Goal: Task Accomplishment & Management: Manage account settings

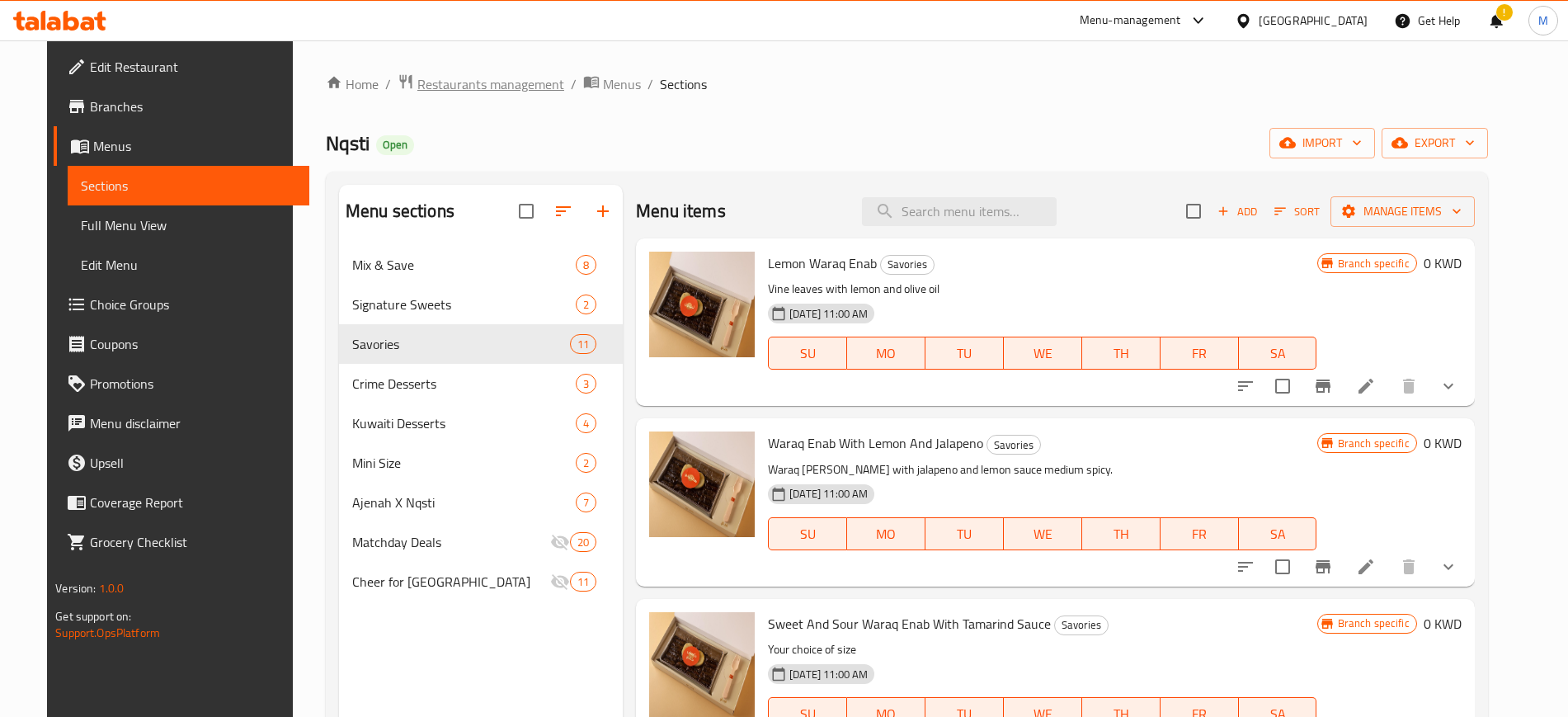
drag, startPoint x: 0, startPoint y: 0, endPoint x: 424, endPoint y: 94, distance: 434.3
click at [424, 94] on span "Restaurants management" at bounding box center [491, 85] width 147 height 20
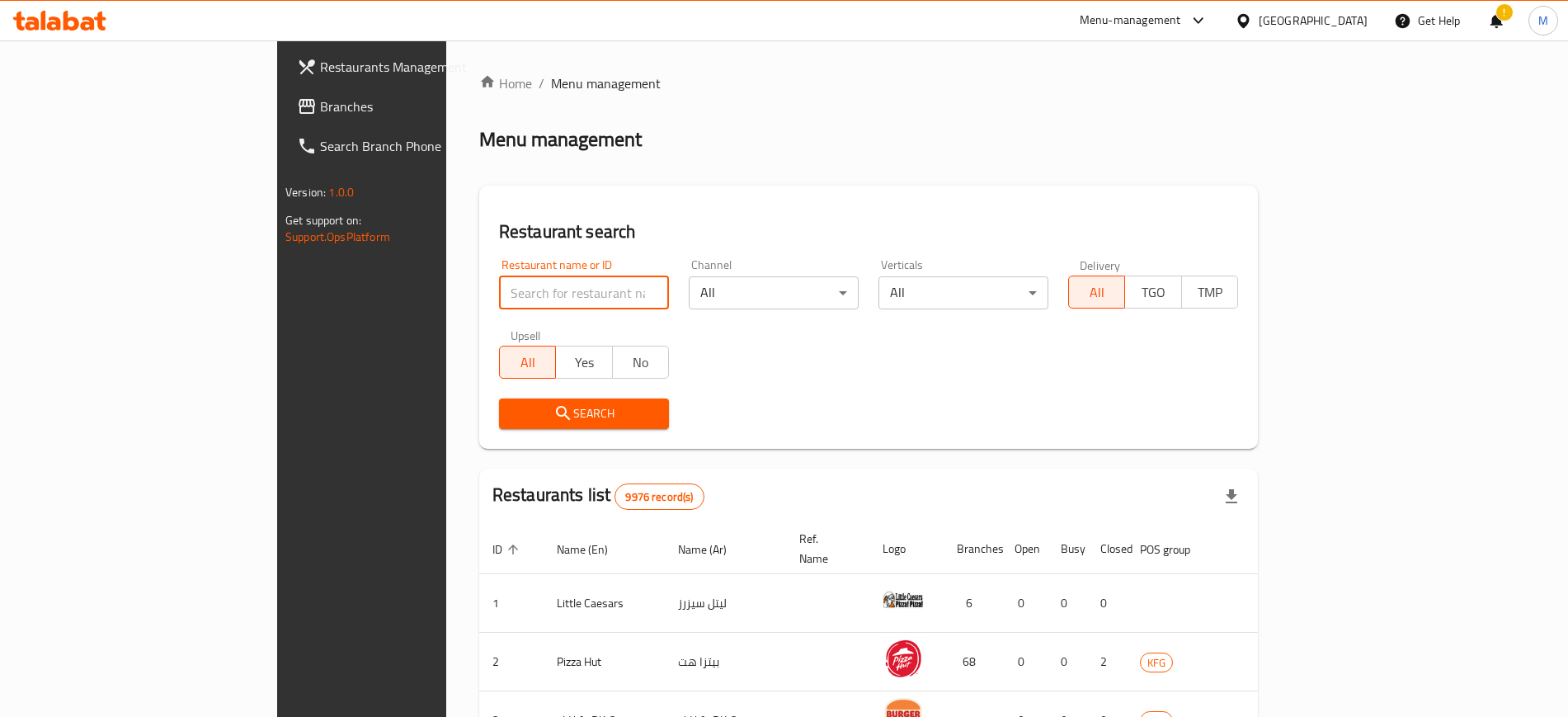
click at [499, 291] on input "search" at bounding box center [584, 292] width 170 height 33
type input "the kind ones"
click button "Search" at bounding box center [584, 414] width 170 height 30
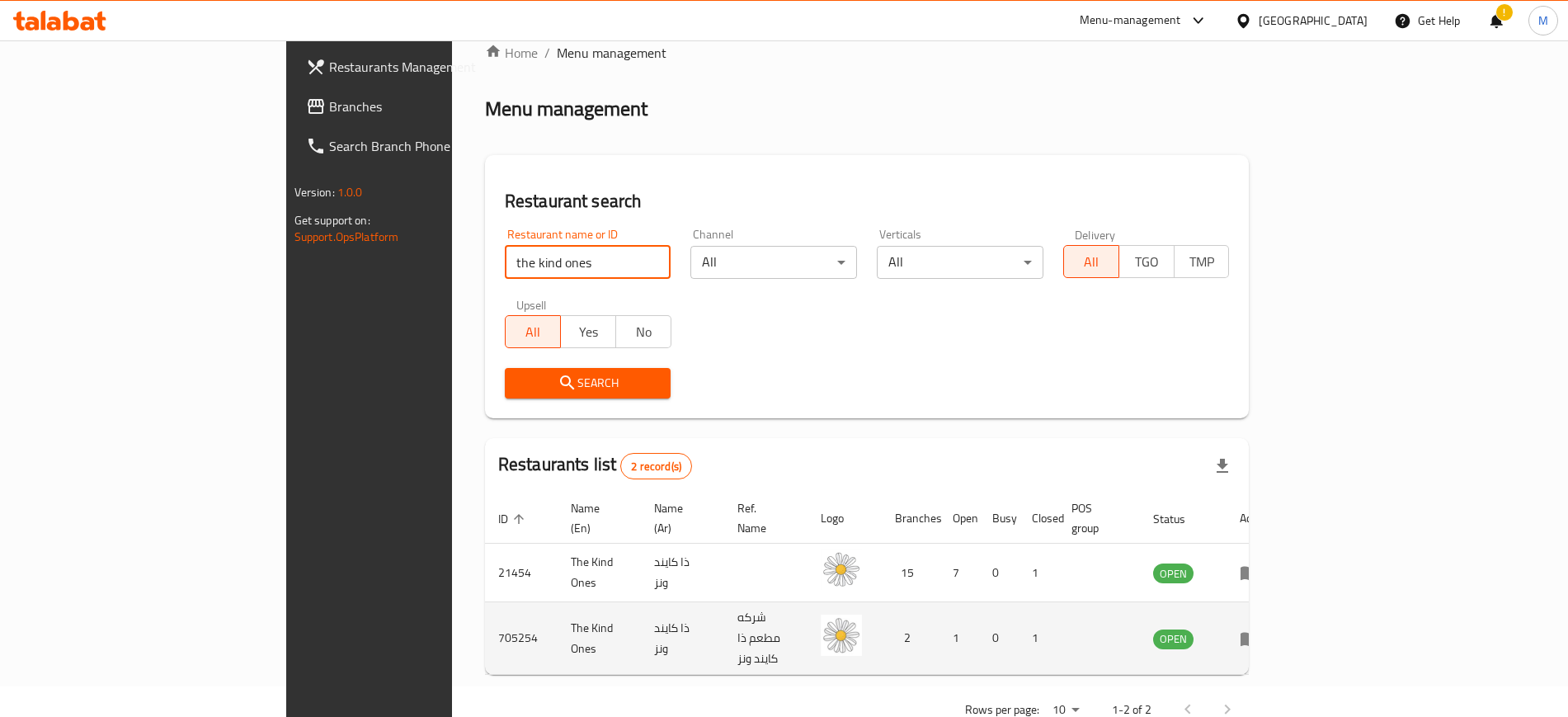
scroll to position [45, 0]
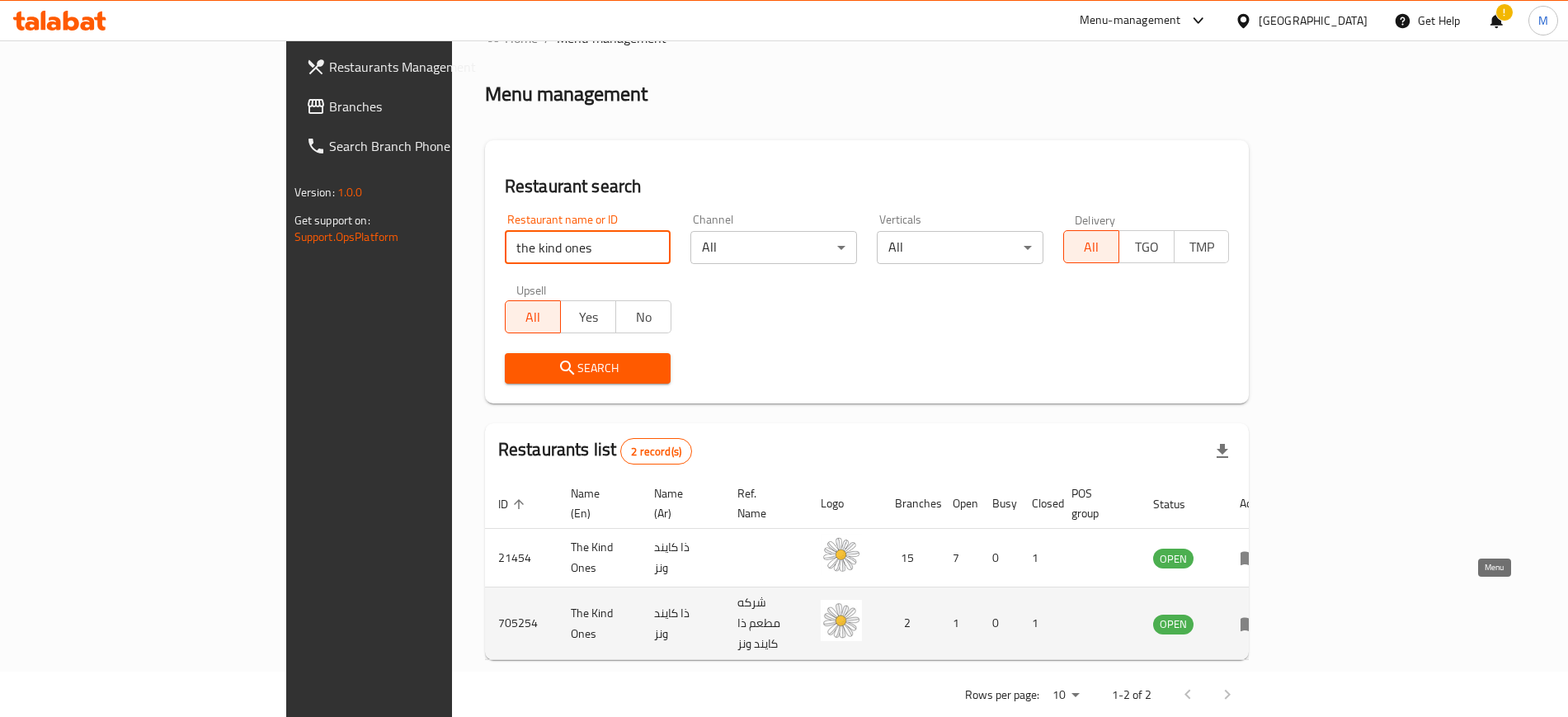
click at [1259, 614] on icon "enhanced table" at bounding box center [1250, 624] width 20 height 20
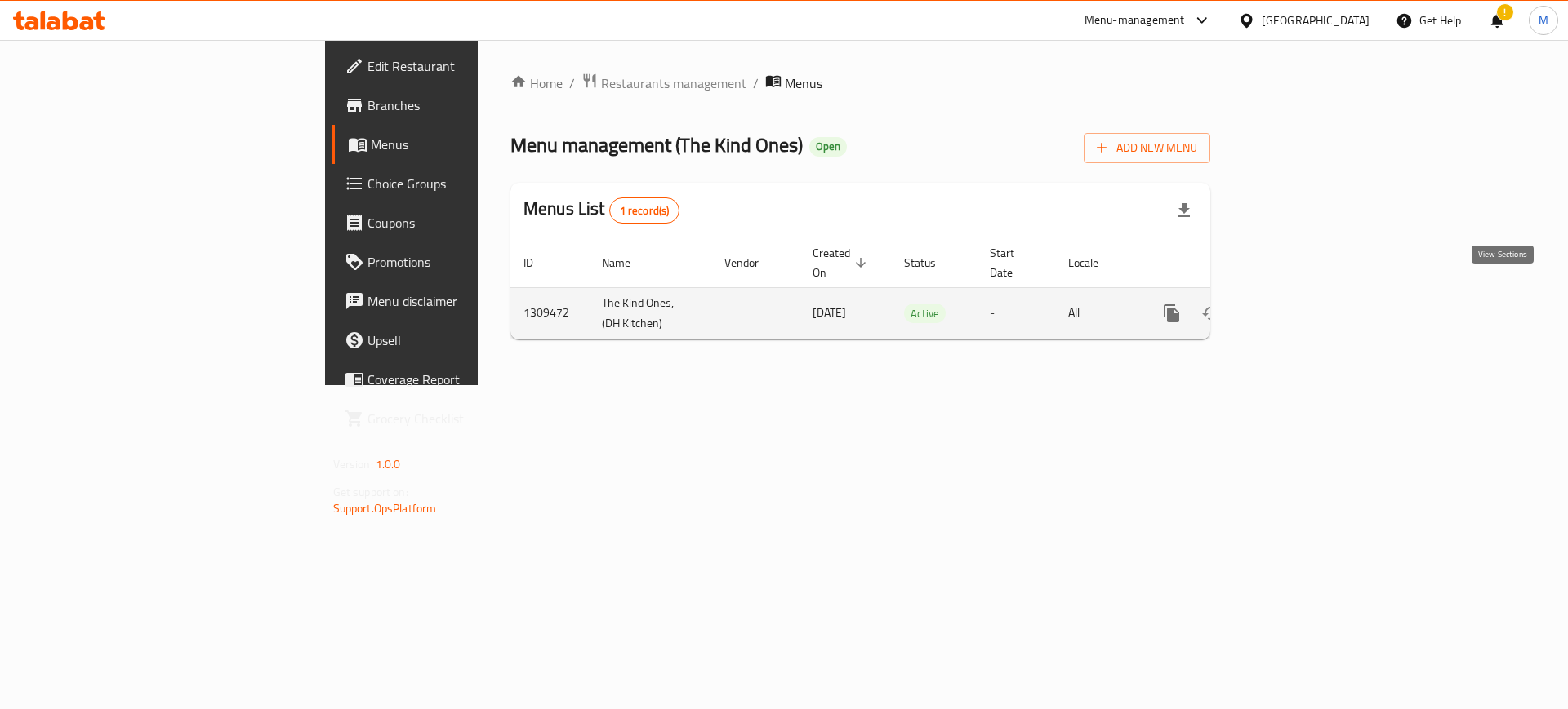
click at [1299, 303] on icon "enhanced table" at bounding box center [1290, 313] width 20 height 20
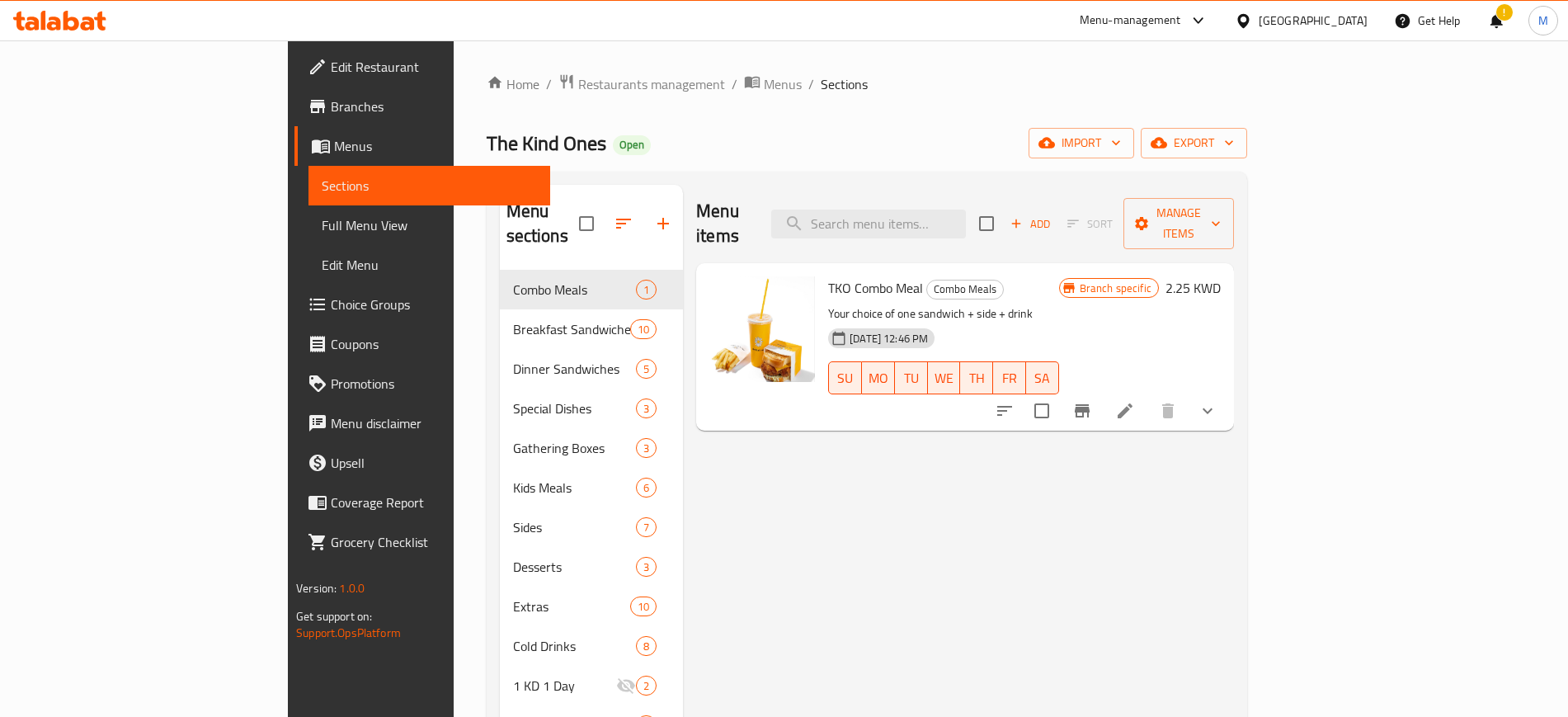
click at [331, 68] on span "Edit Restaurant" at bounding box center [433, 67] width 205 height 20
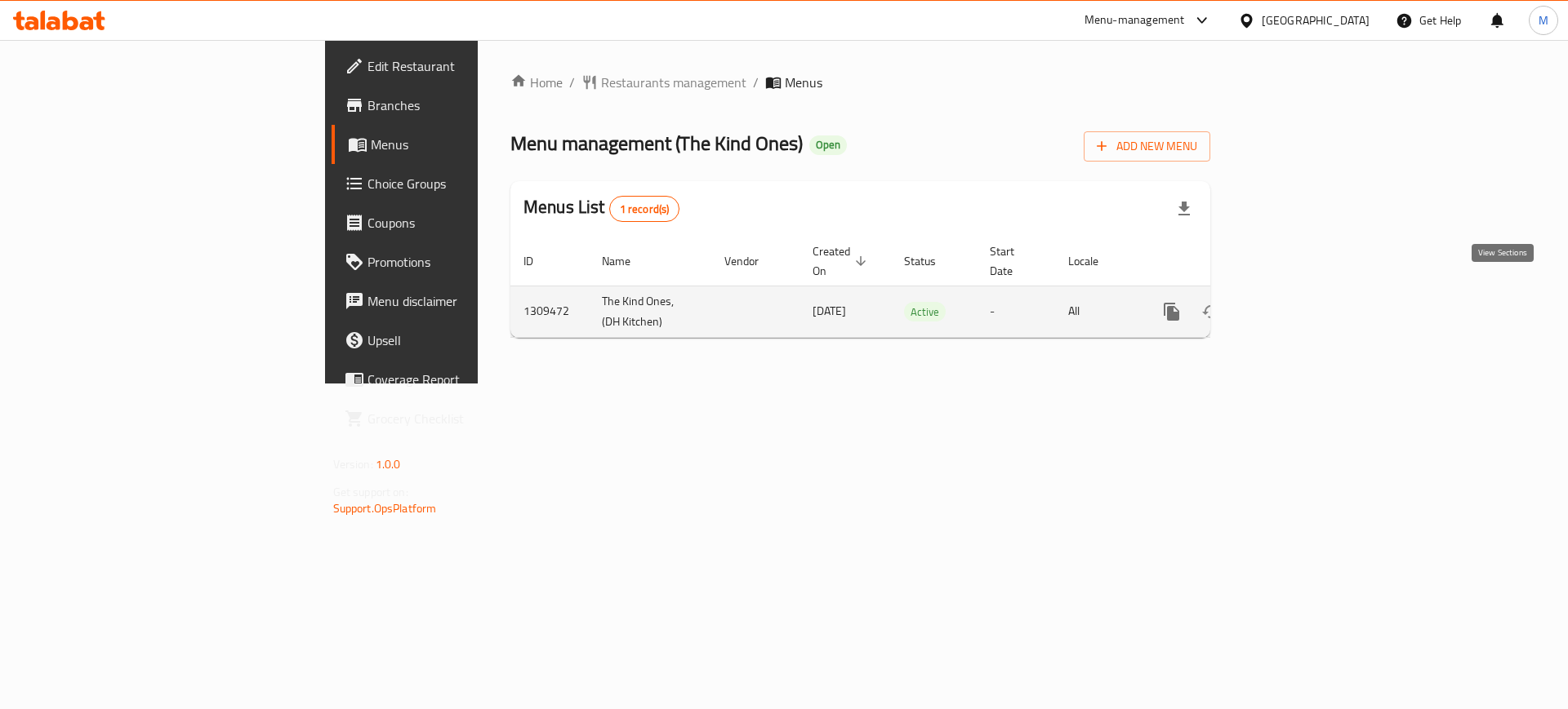
click at [1299, 302] on icon "enhanced table" at bounding box center [1290, 312] width 20 height 20
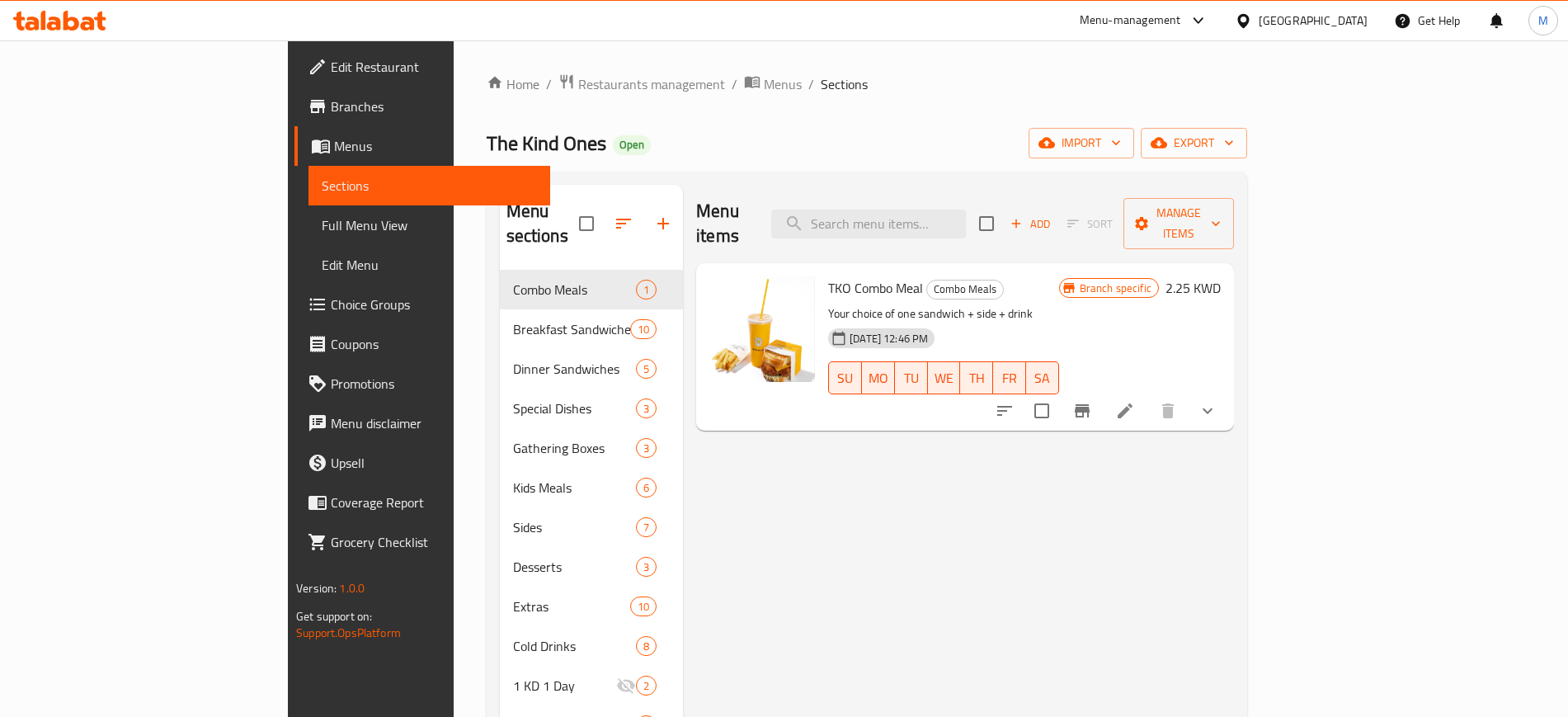
click at [87, 23] on icon at bounding box center [88, 23] width 14 height 14
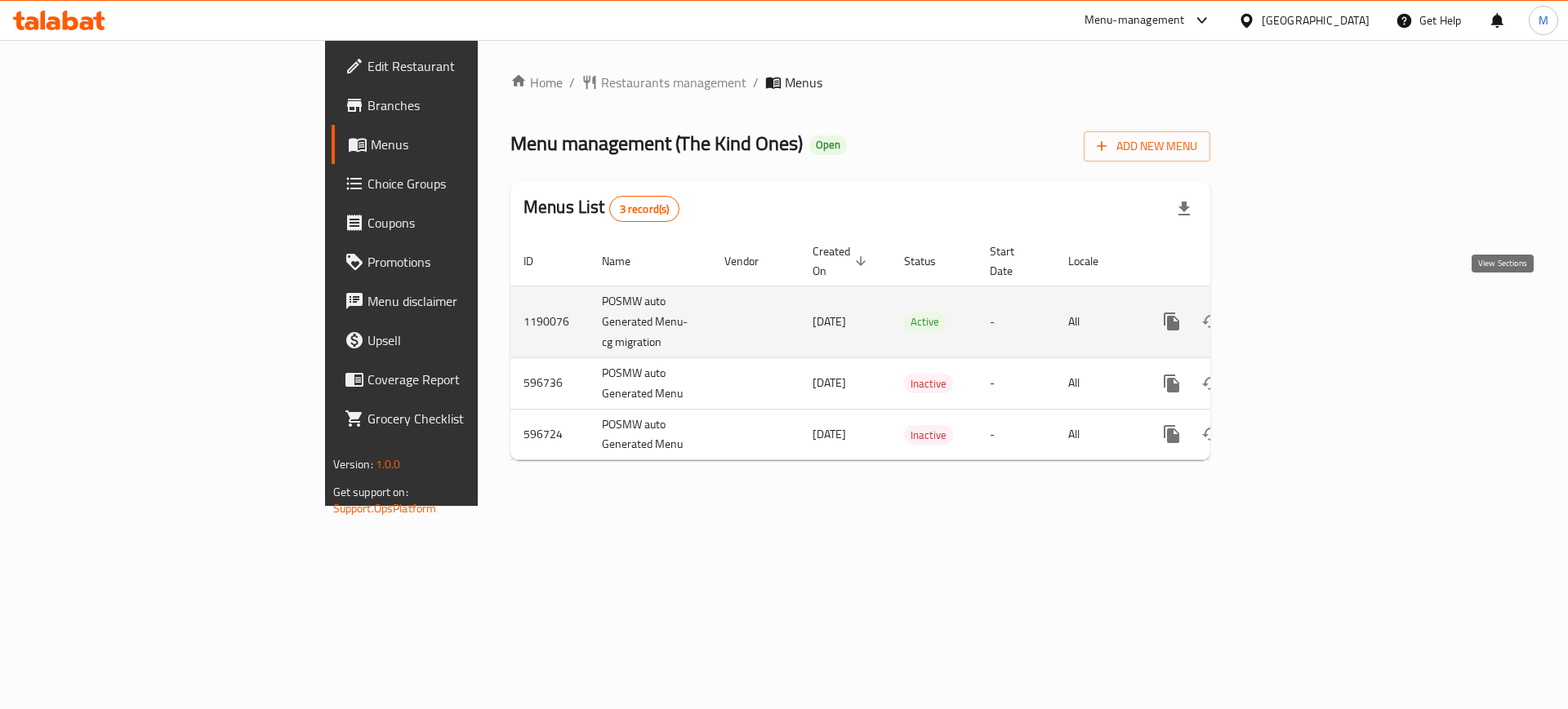
click at [1299, 311] on icon "enhanced table" at bounding box center [1290, 321] width 20 height 20
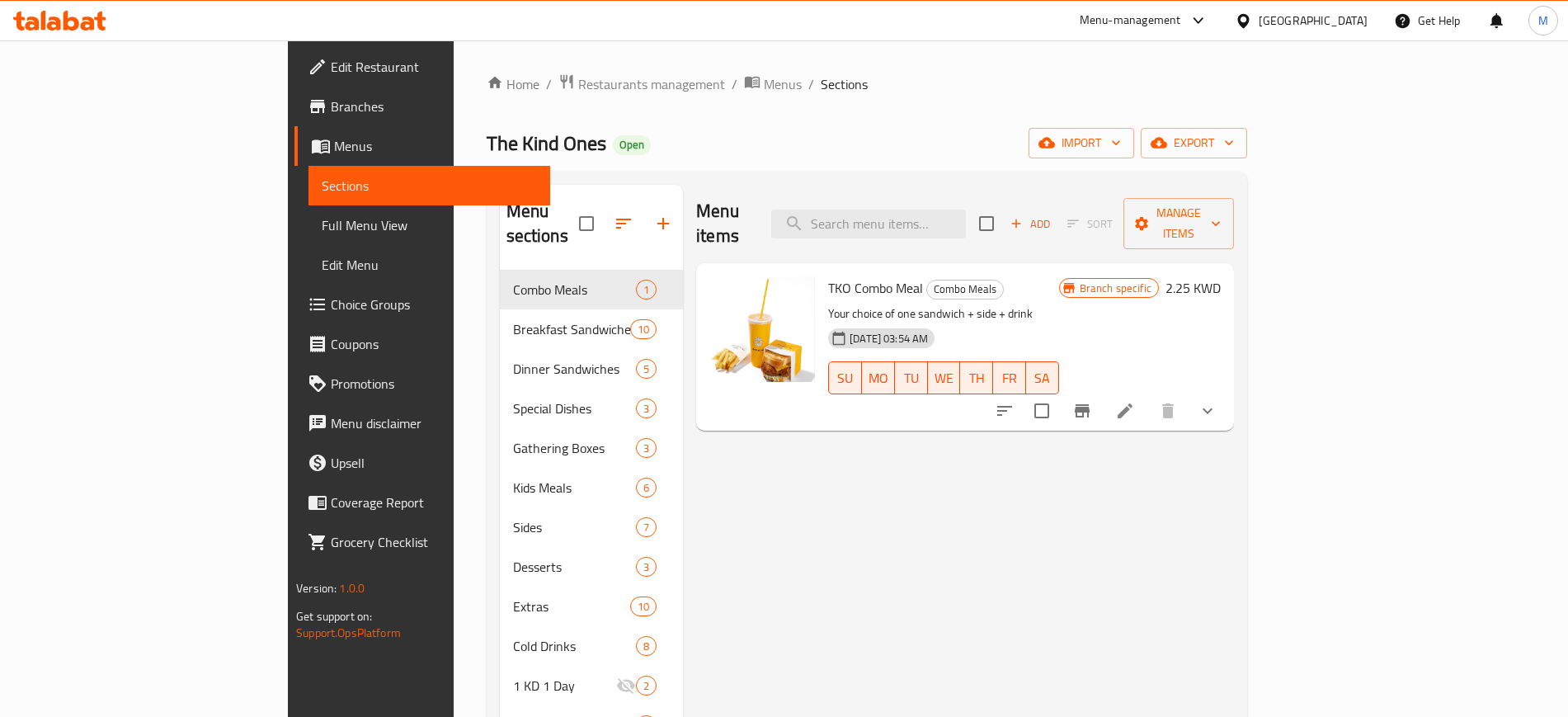
click at [610, 152] on div "The Kind Ones Open import export" at bounding box center [866, 143] width 760 height 30
click at [753, 140] on div "The Kind Ones Open import export" at bounding box center [866, 143] width 760 height 30
drag, startPoint x: 486, startPoint y: 147, endPoint x: 6, endPoint y: 66, distance: 486.8
click at [486, 147] on div "The Kind Ones Open import export" at bounding box center [866, 143] width 760 height 30
click at [59, 13] on icon at bounding box center [59, 21] width 93 height 20
